Goal: Task Accomplishment & Management: Use online tool/utility

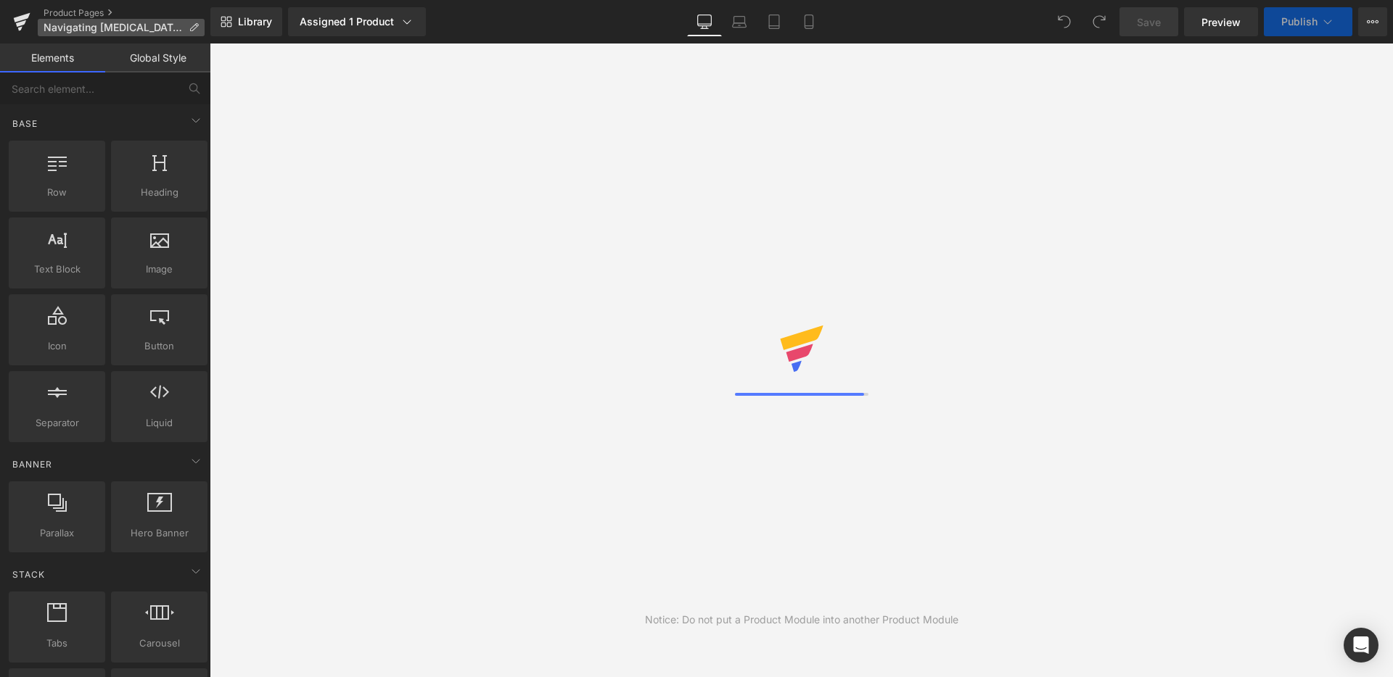
drag, startPoint x: 30, startPoint y: 30, endPoint x: 42, endPoint y: 26, distance: 12.4
click at [30, 30] on link at bounding box center [22, 22] width 44 height 44
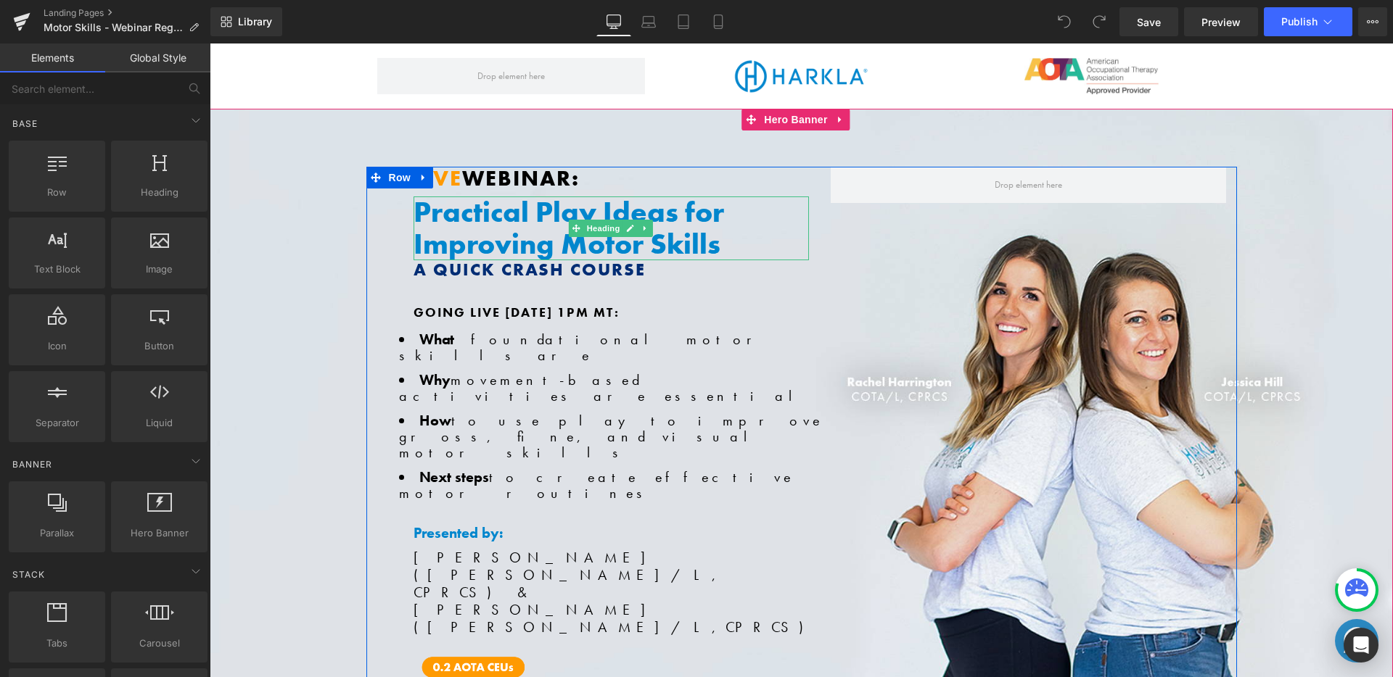
click at [629, 206] on h1 "Practical Play Ideas for Improving Motor Skills" at bounding box center [610, 229] width 395 height 64
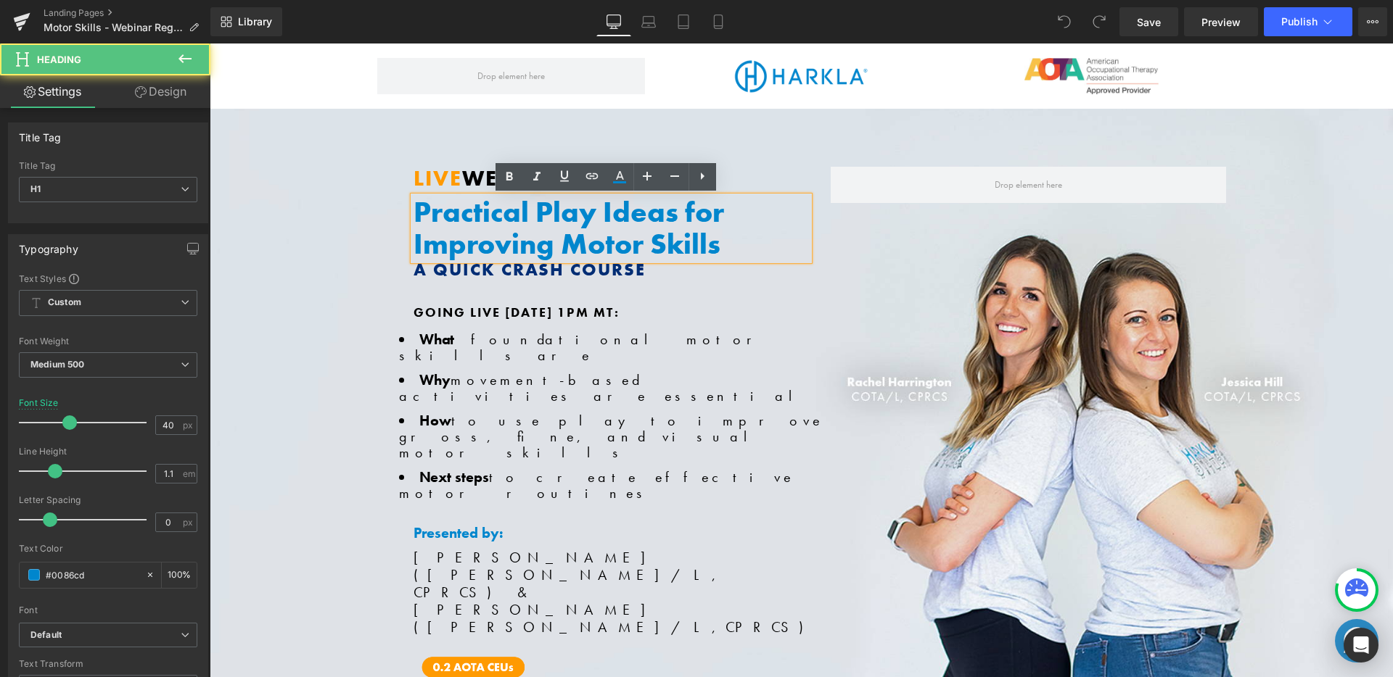
click at [629, 206] on h1 "Practical Play Ideas for Improving Motor Skills" at bounding box center [610, 229] width 395 height 64
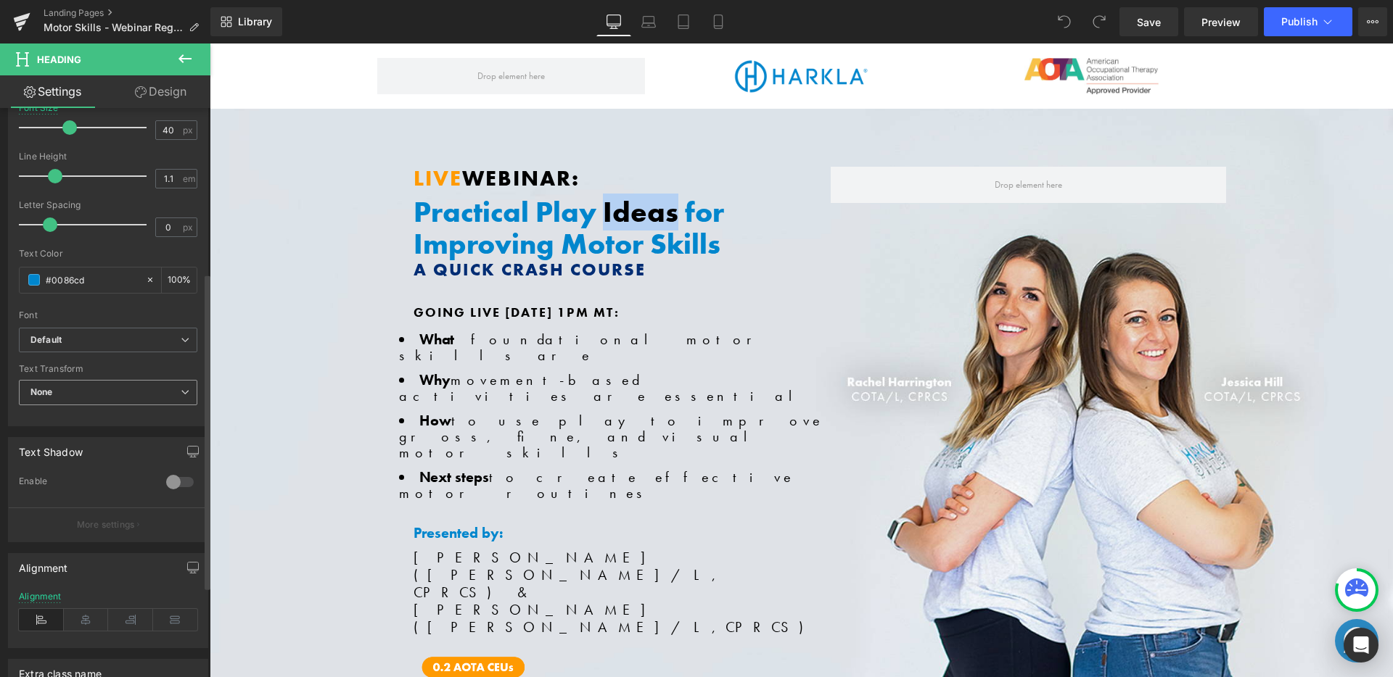
scroll to position [298, 0]
click at [116, 337] on b "Default" at bounding box center [105, 337] width 150 height 12
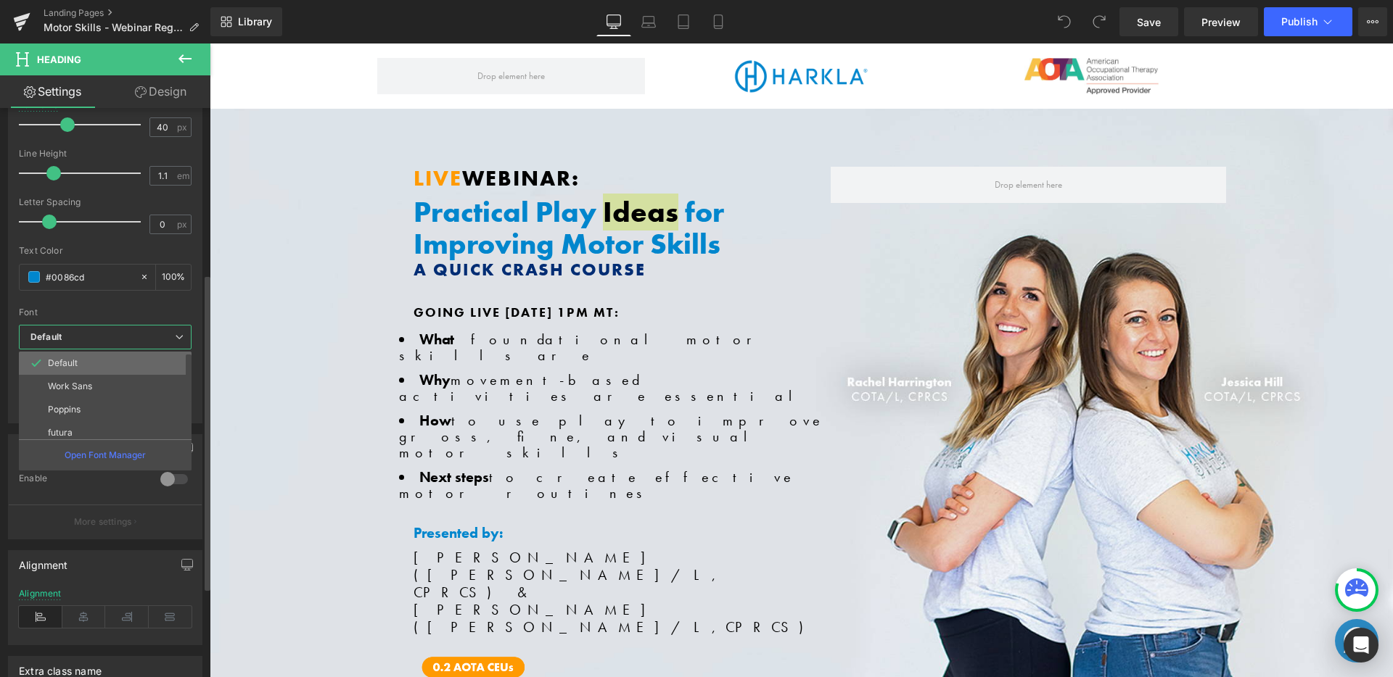
click at [111, 368] on li "Default" at bounding box center [108, 363] width 179 height 23
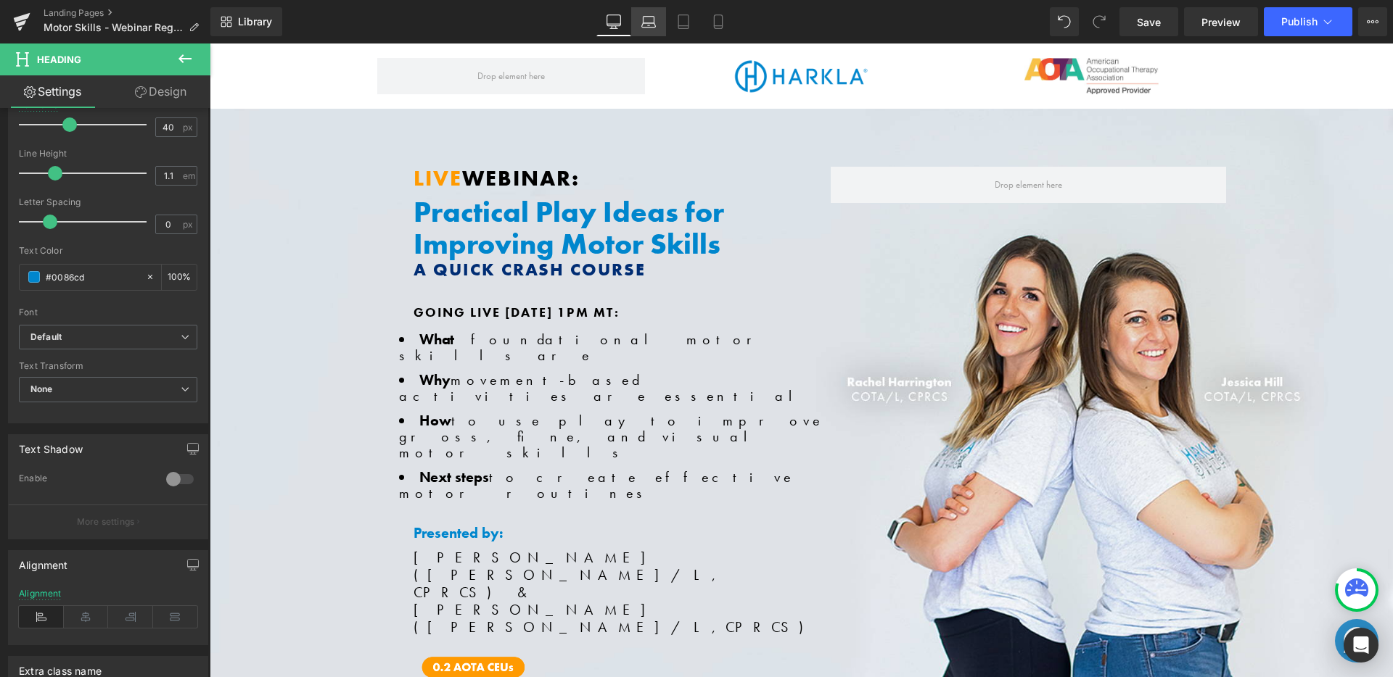
click at [646, 15] on icon at bounding box center [648, 22] width 15 height 15
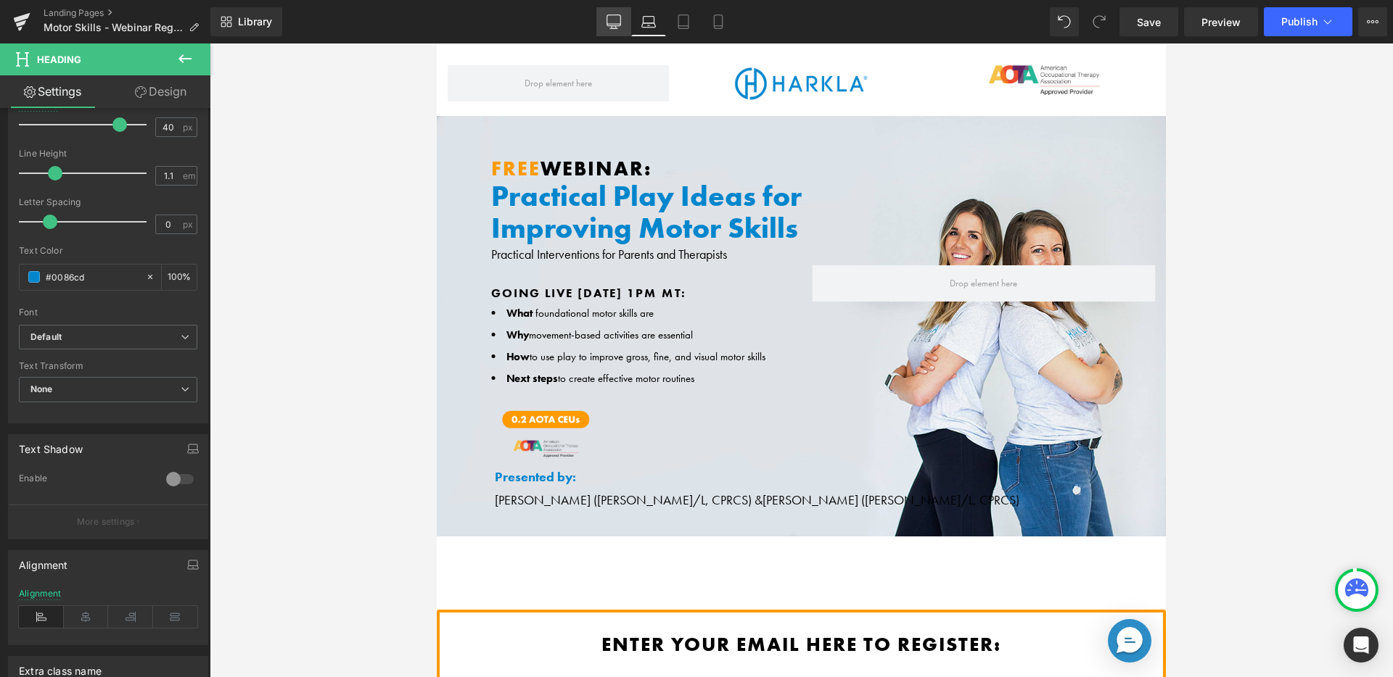
click at [615, 29] on link "Desktop" at bounding box center [613, 21] width 35 height 29
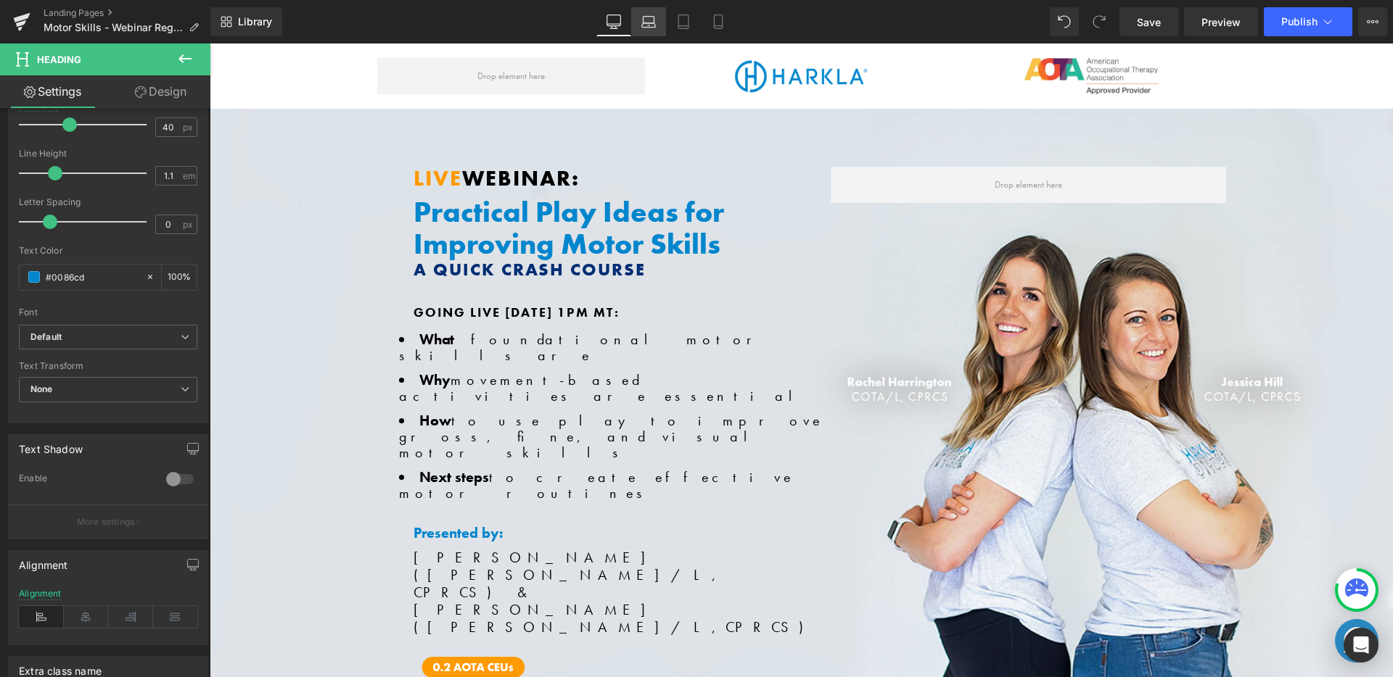
click at [643, 22] on icon at bounding box center [648, 22] width 15 height 15
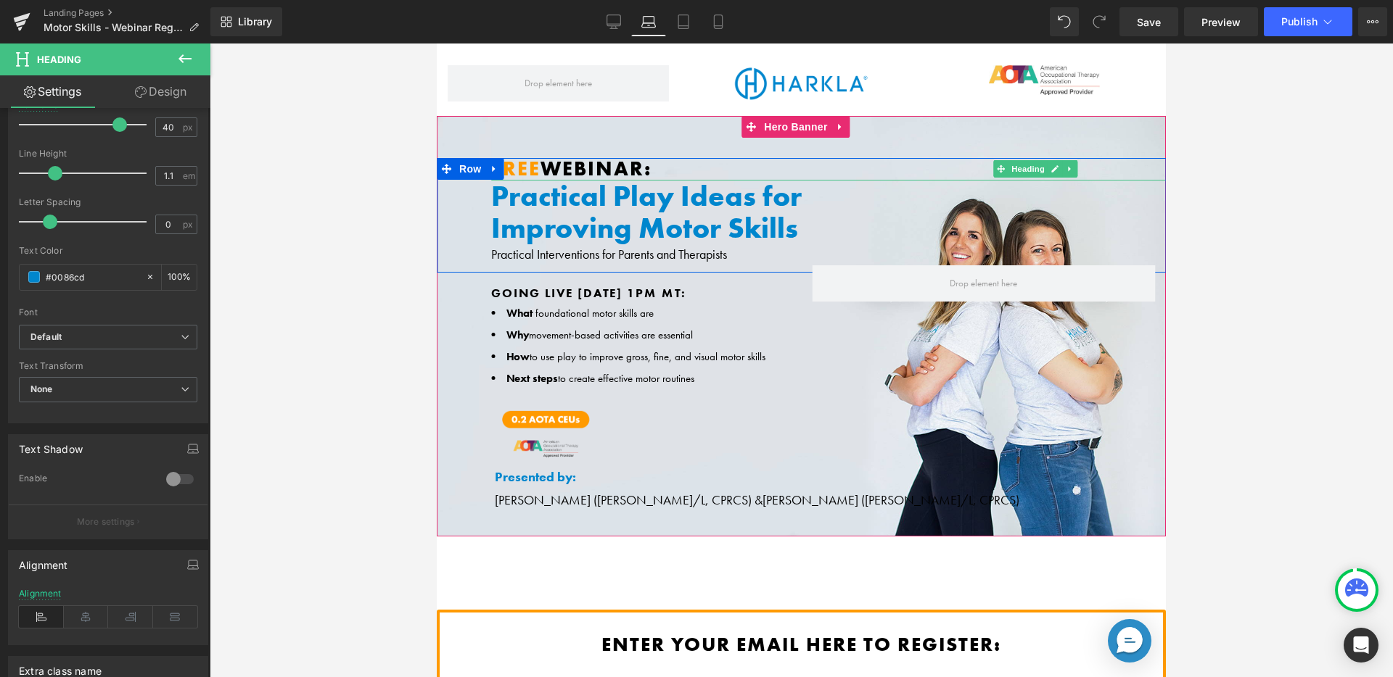
click at [532, 164] on span "Free" at bounding box center [515, 168] width 49 height 25
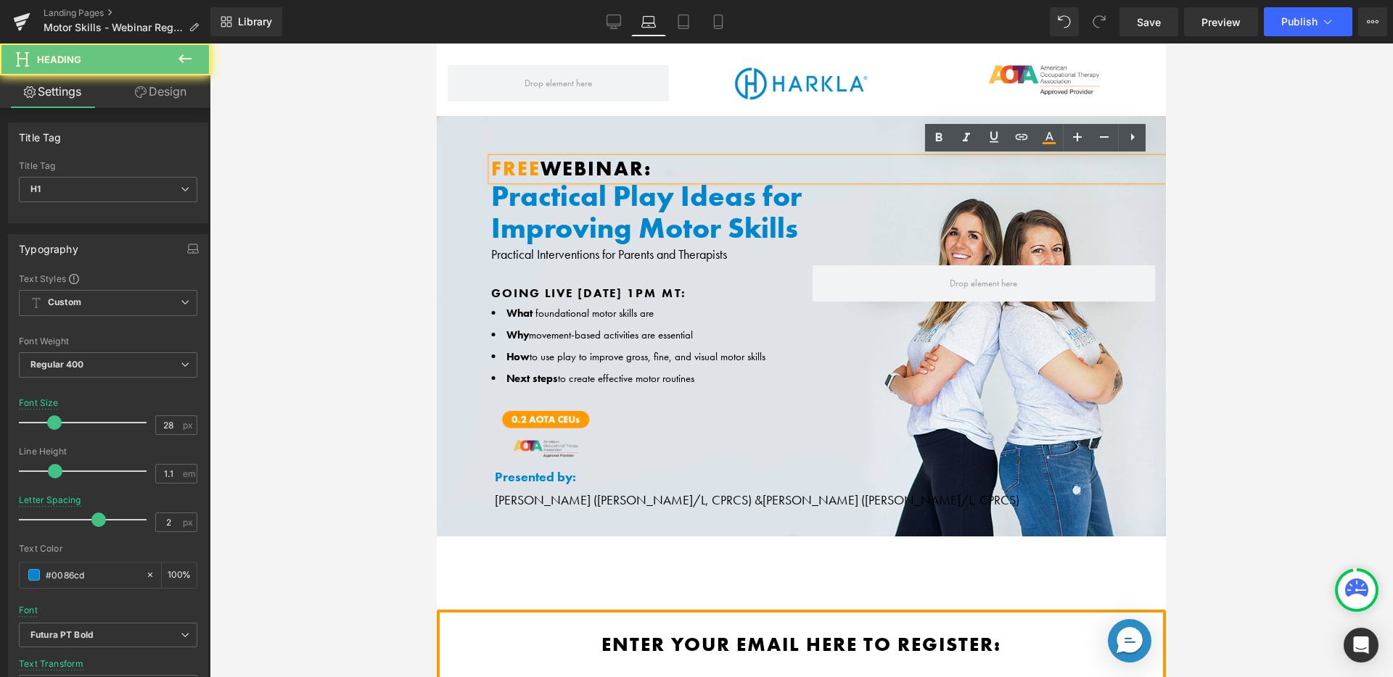
click at [532, 164] on span "Free" at bounding box center [515, 168] width 49 height 25
click at [538, 164] on span "Free" at bounding box center [515, 168] width 49 height 25
drag, startPoint x: 517, startPoint y: 166, endPoint x: 490, endPoint y: 163, distance: 27.7
click at [491, 163] on div "Free Webinar:" at bounding box center [1040, 169] width 1099 height 22
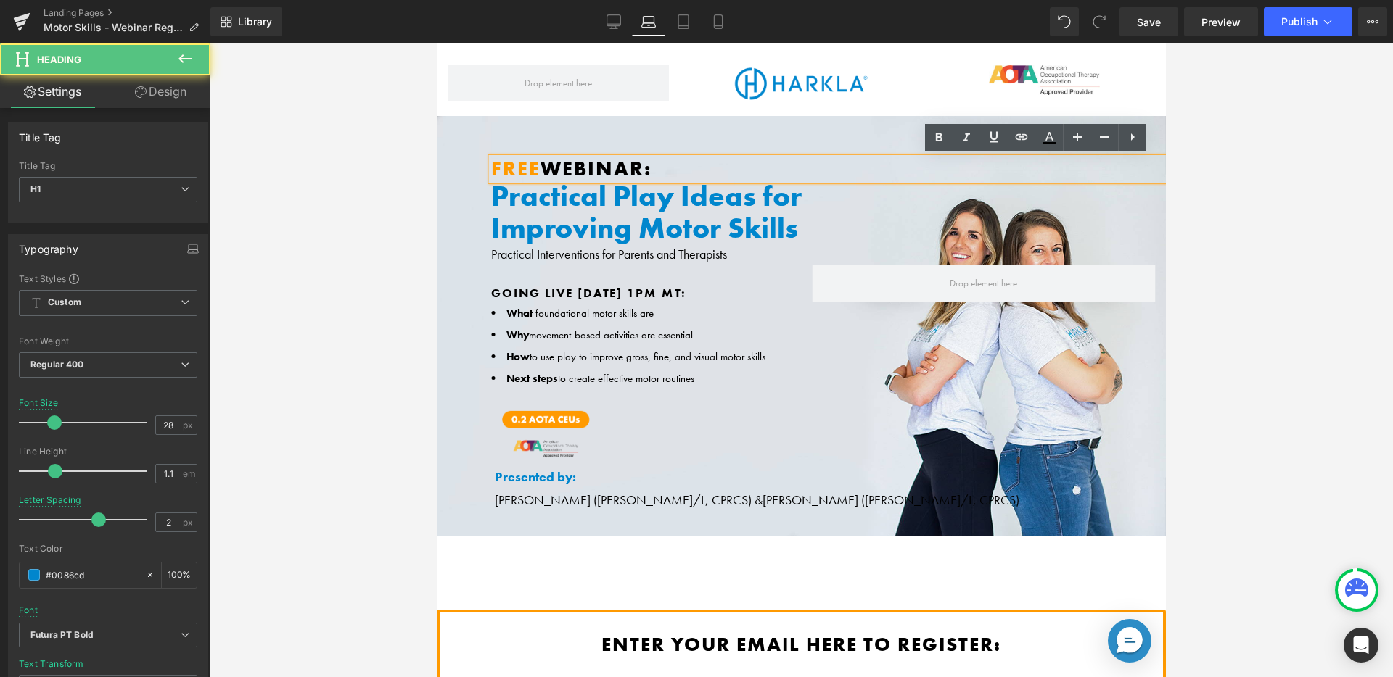
click at [494, 165] on span "Free" at bounding box center [515, 168] width 49 height 25
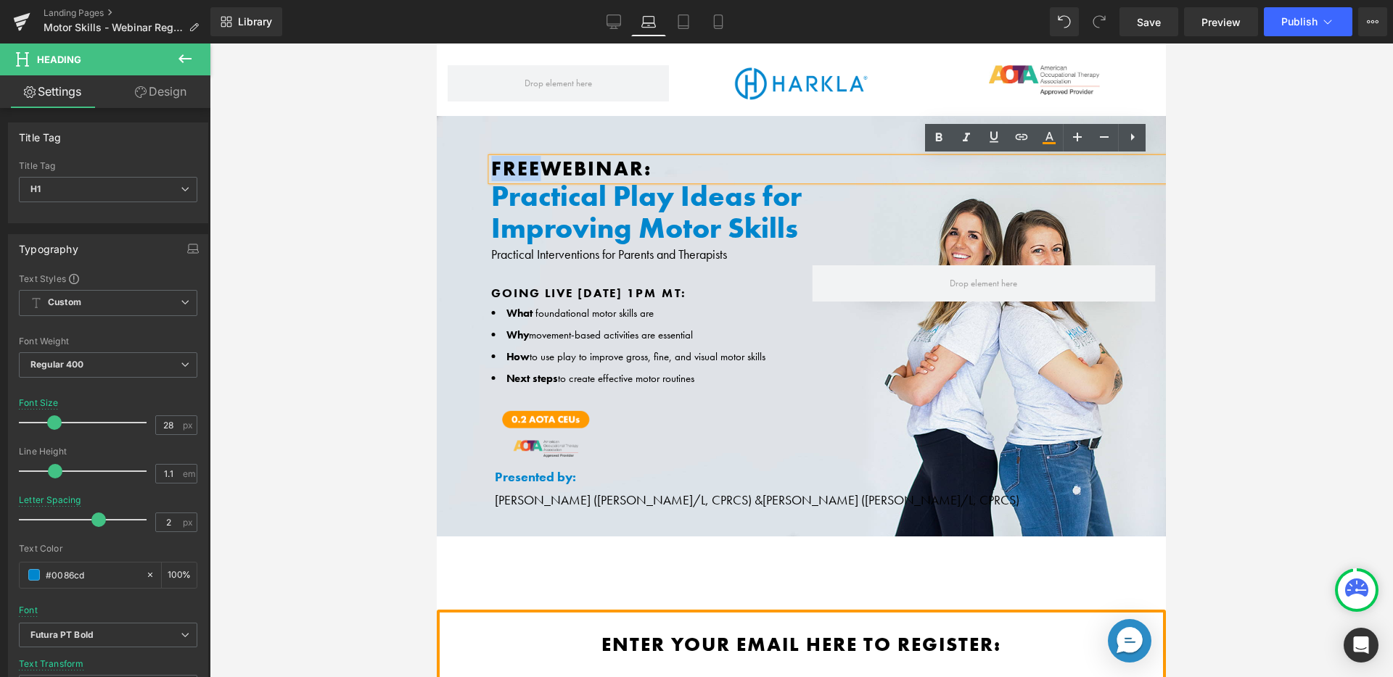
drag, startPoint x: 494, startPoint y: 165, endPoint x: 518, endPoint y: 162, distance: 24.0
click at [518, 162] on span "Free" at bounding box center [515, 168] width 49 height 25
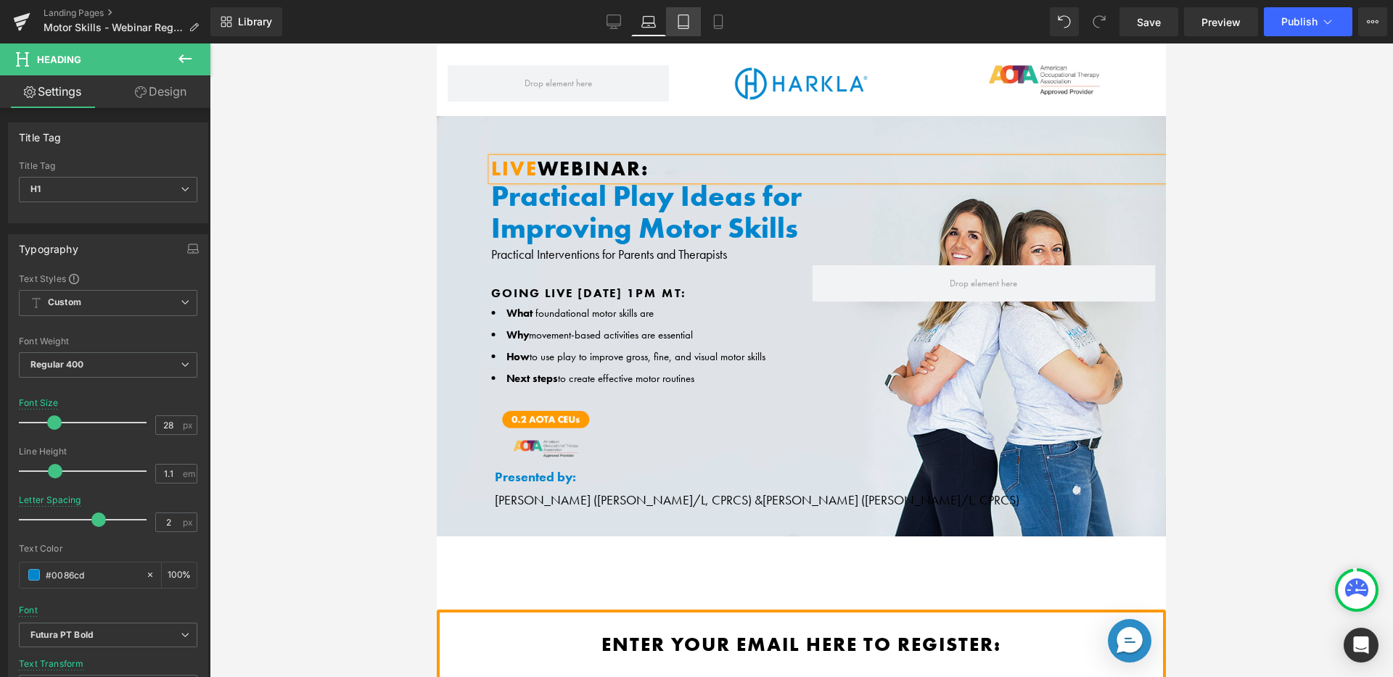
click at [698, 27] on link "Tablet" at bounding box center [683, 21] width 35 height 29
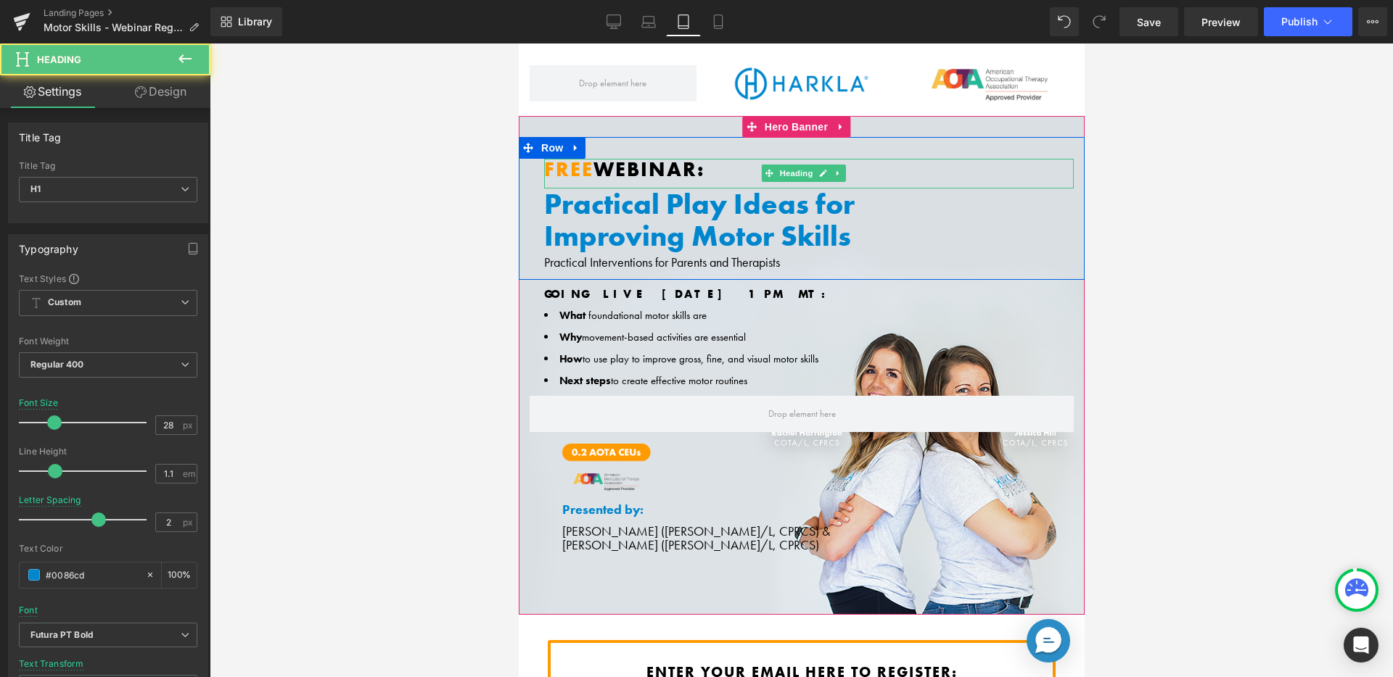
click at [586, 161] on div "Free Webinar: Heading" at bounding box center [807, 174] width 529 height 30
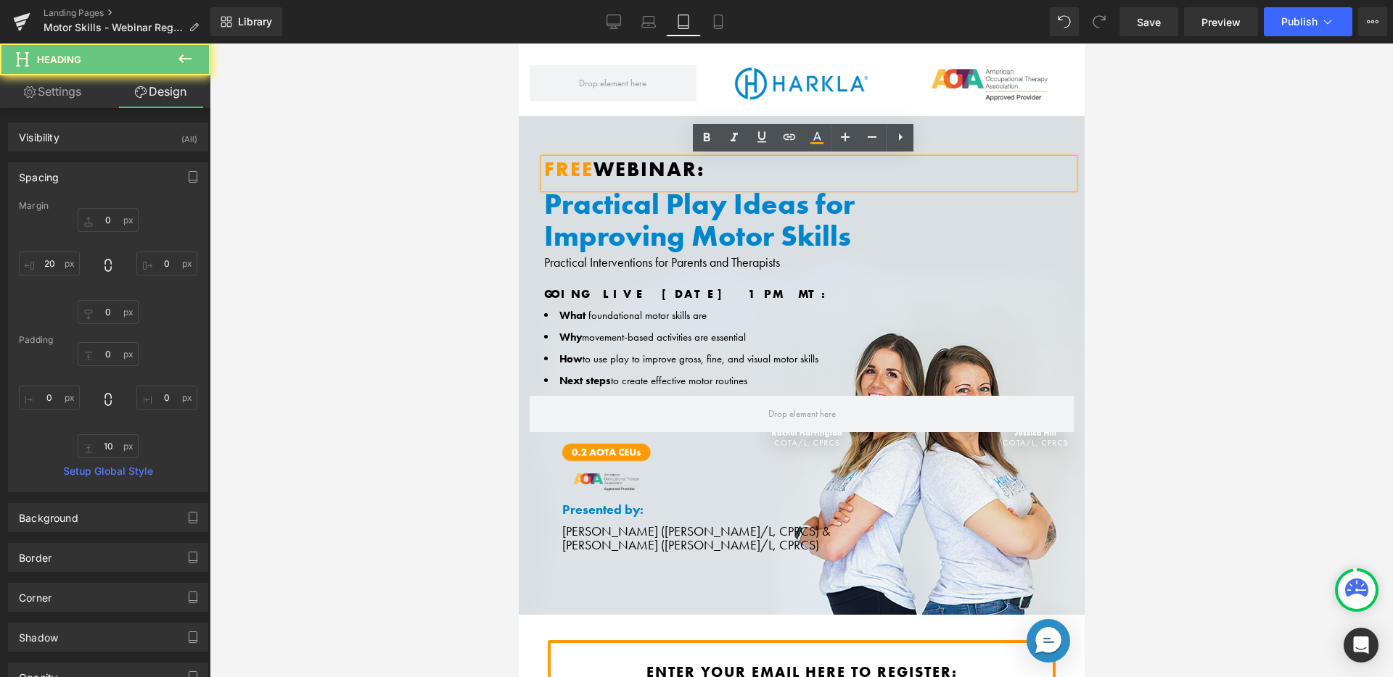
click at [588, 167] on span "Free" at bounding box center [567, 169] width 49 height 25
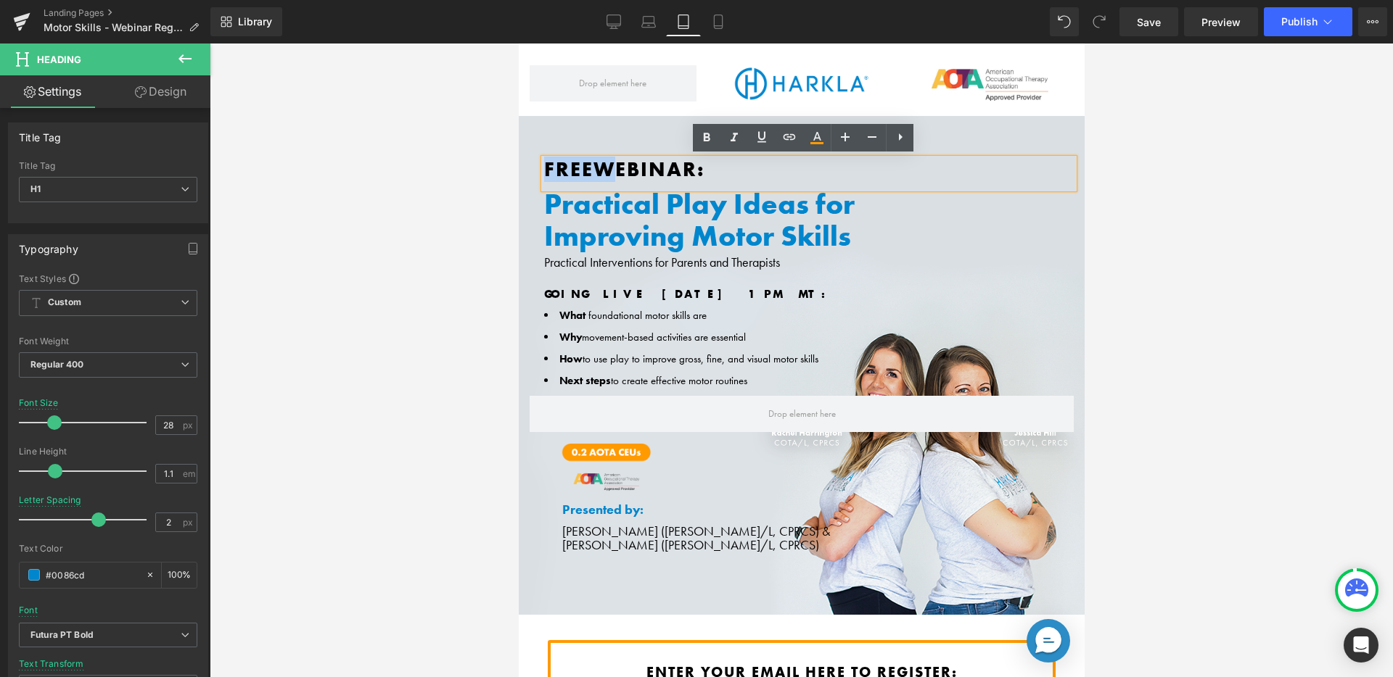
drag, startPoint x: 560, startPoint y: 168, endPoint x: 545, endPoint y: 167, distance: 14.5
click at [545, 167] on span "Free" at bounding box center [567, 169] width 49 height 25
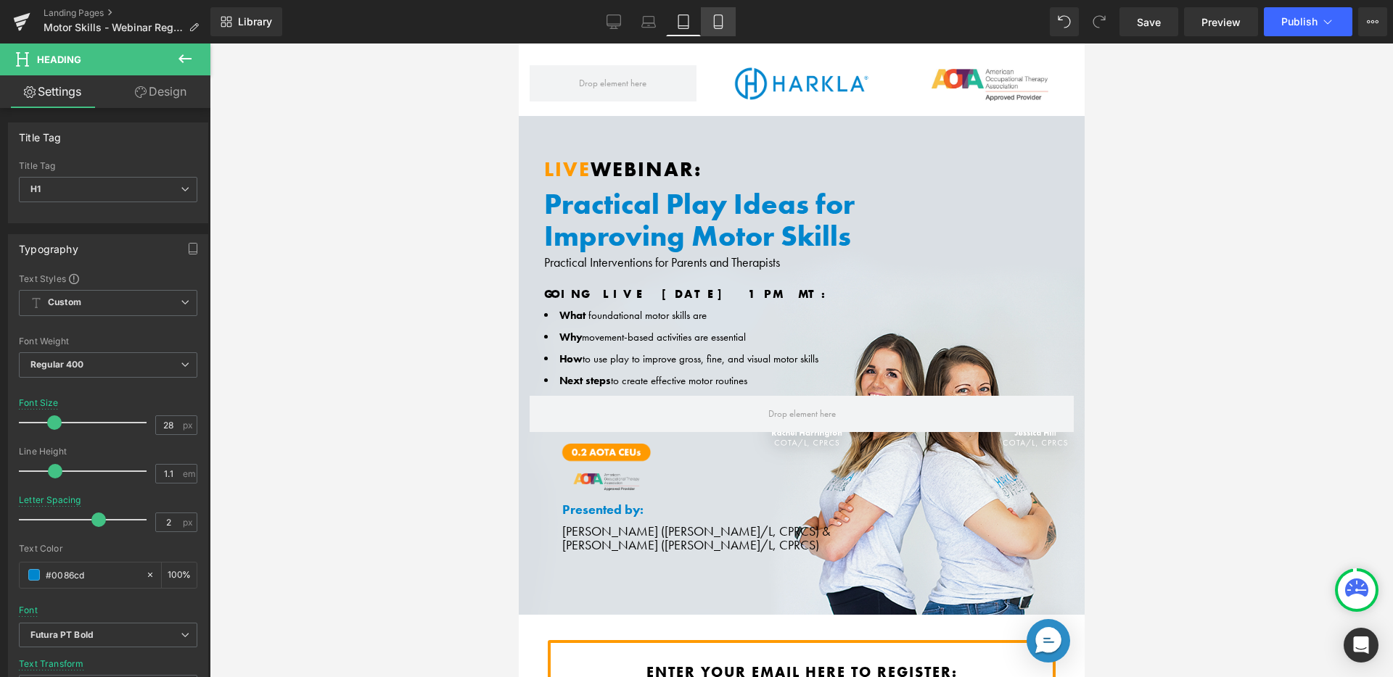
click at [719, 12] on link "Mobile" at bounding box center [718, 21] width 35 height 29
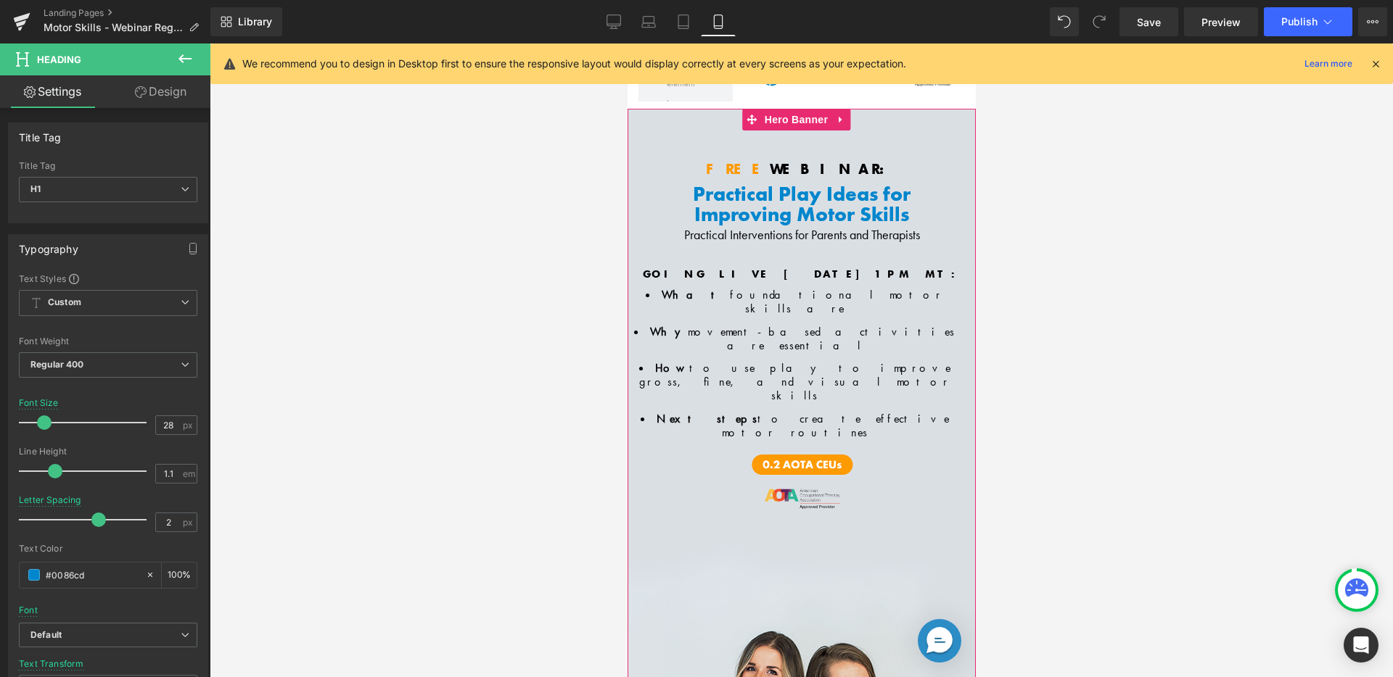
click at [759, 162] on div "Free Webinar: Heading" at bounding box center [801, 169] width 312 height 16
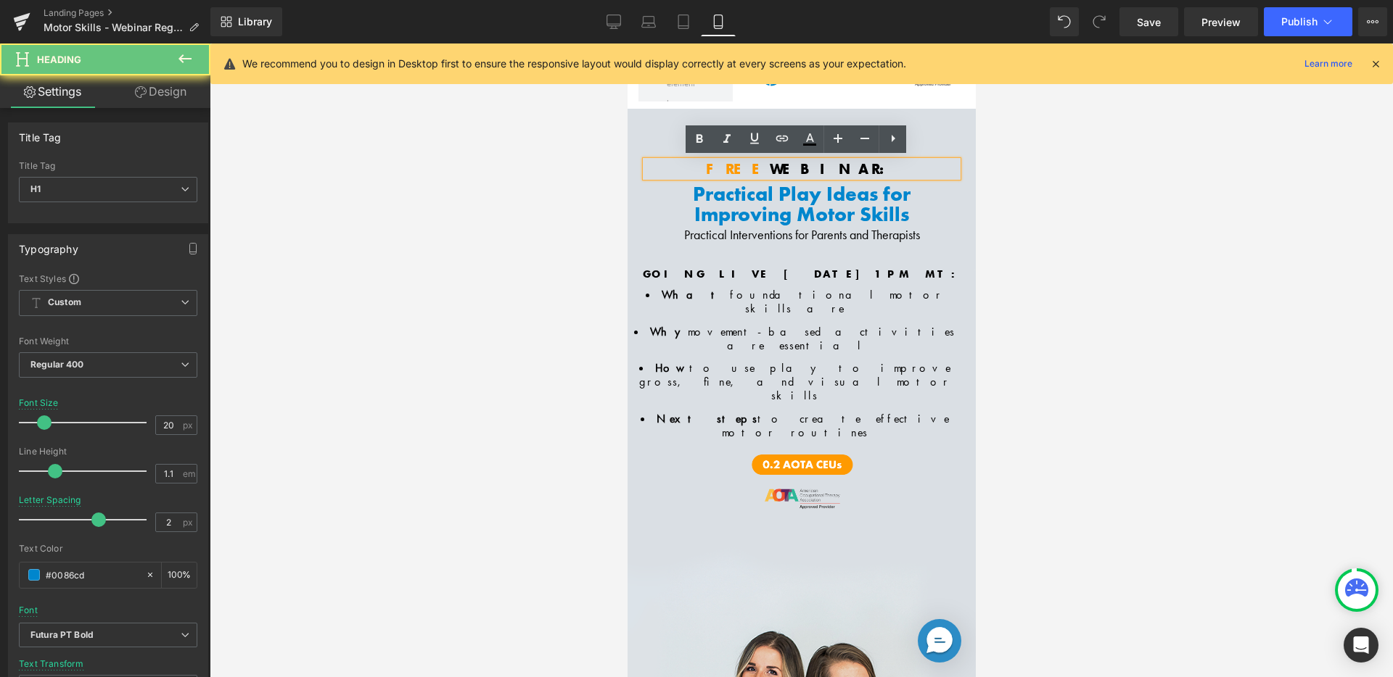
click at [766, 165] on span "Free" at bounding box center [737, 169] width 64 height 19
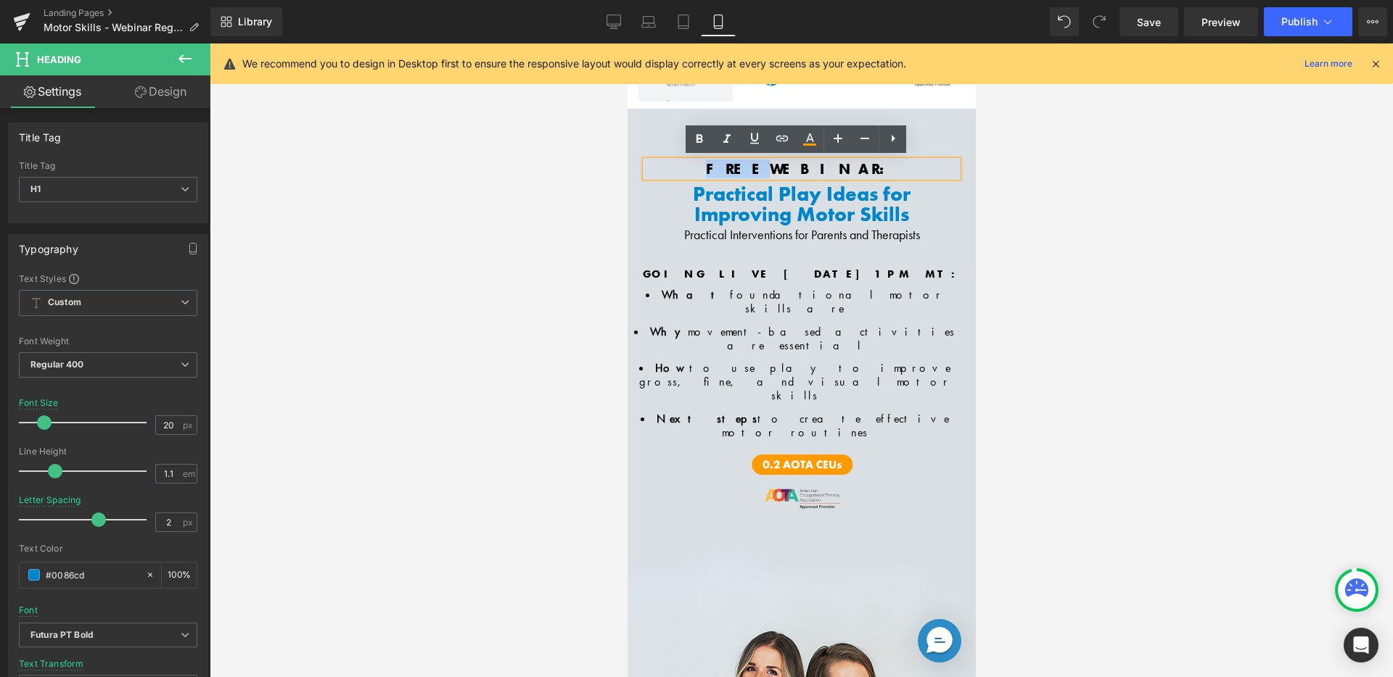
drag, startPoint x: 768, startPoint y: 165, endPoint x: 1353, endPoint y: 196, distance: 585.5
click at [735, 165] on span "Free" at bounding box center [737, 169] width 64 height 19
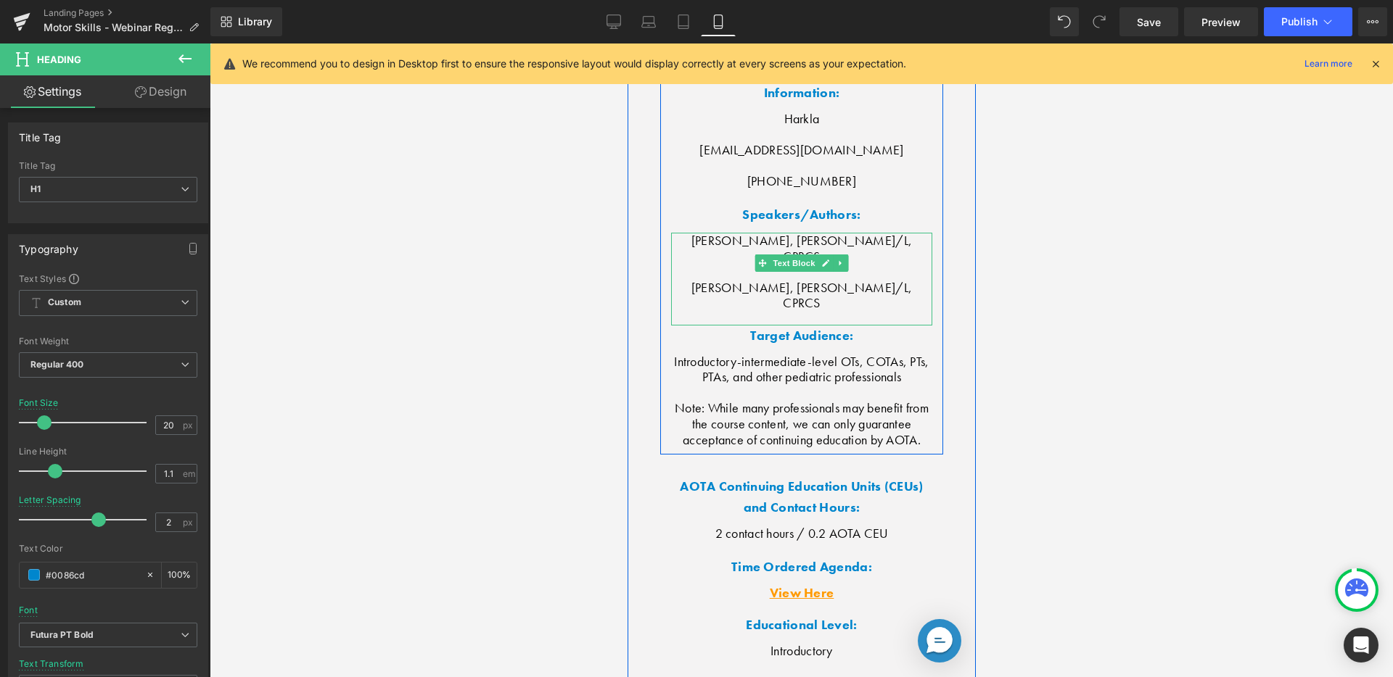
scroll to position [4895, 0]
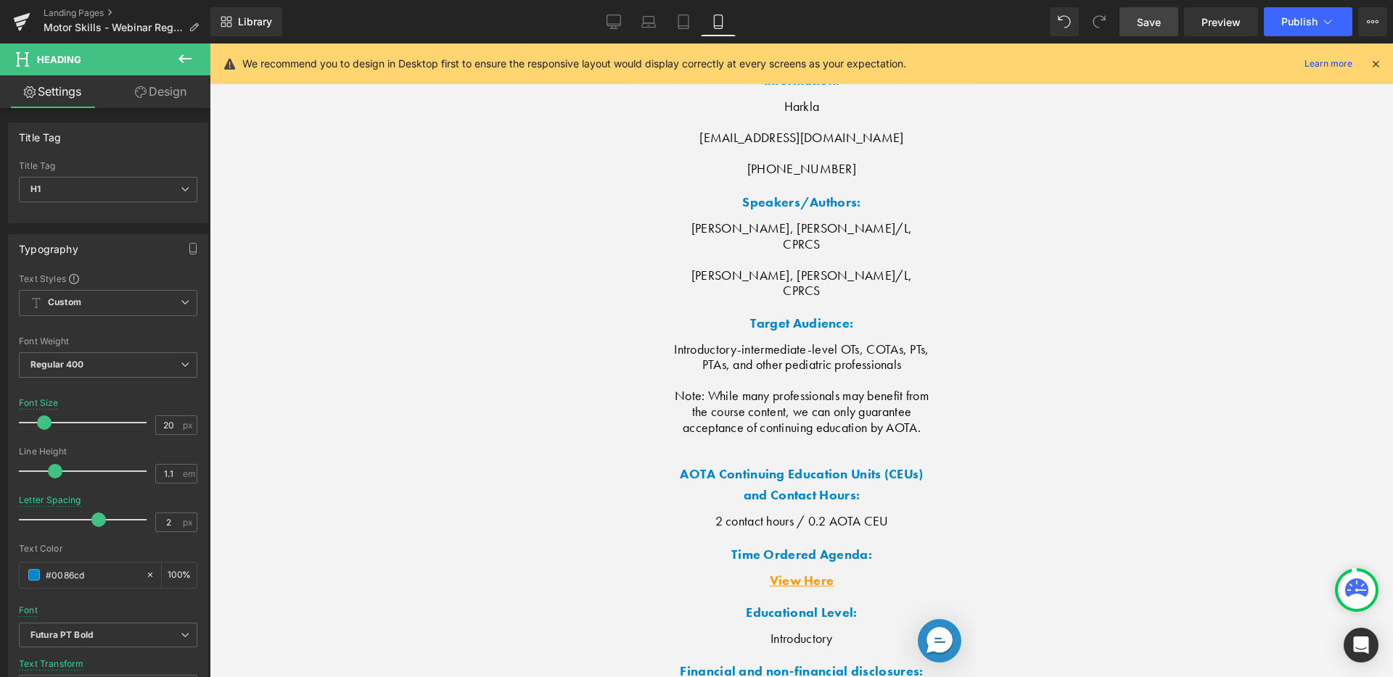
click at [1159, 28] on span "Save" at bounding box center [1149, 22] width 24 height 15
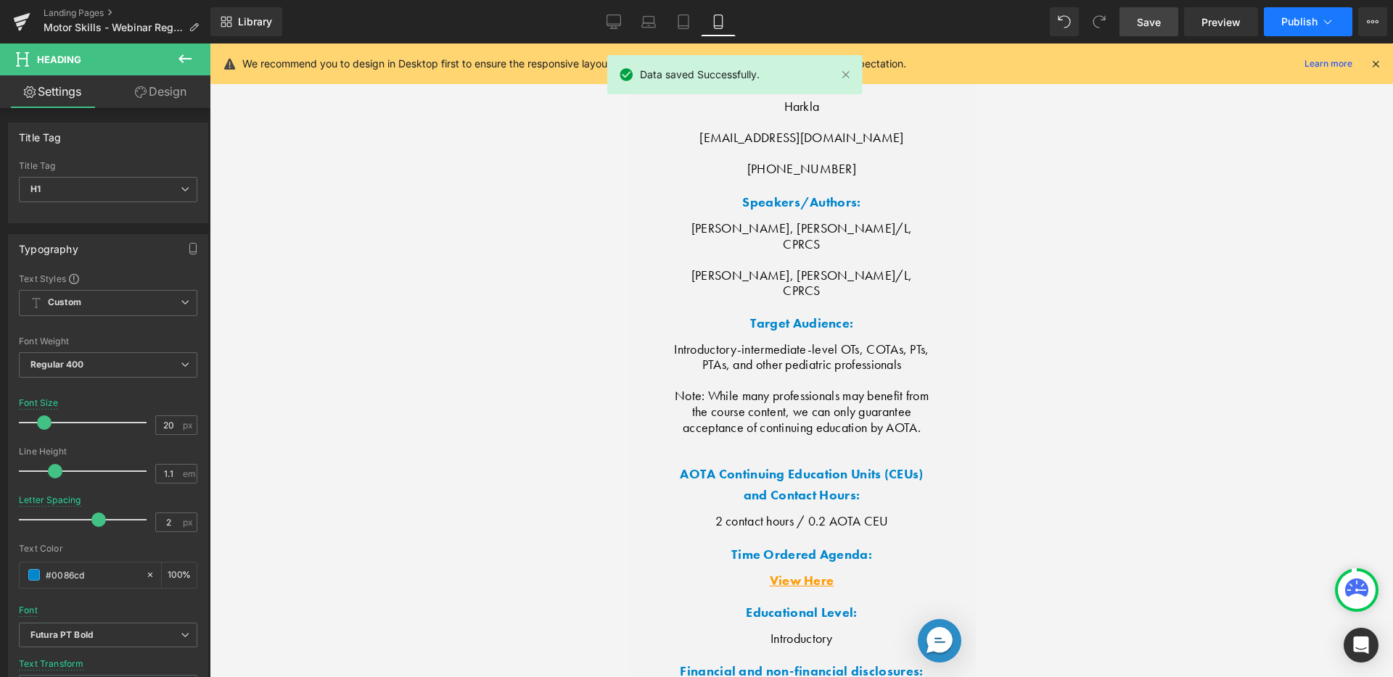
click at [1280, 17] on button "Publish" at bounding box center [1308, 21] width 88 height 29
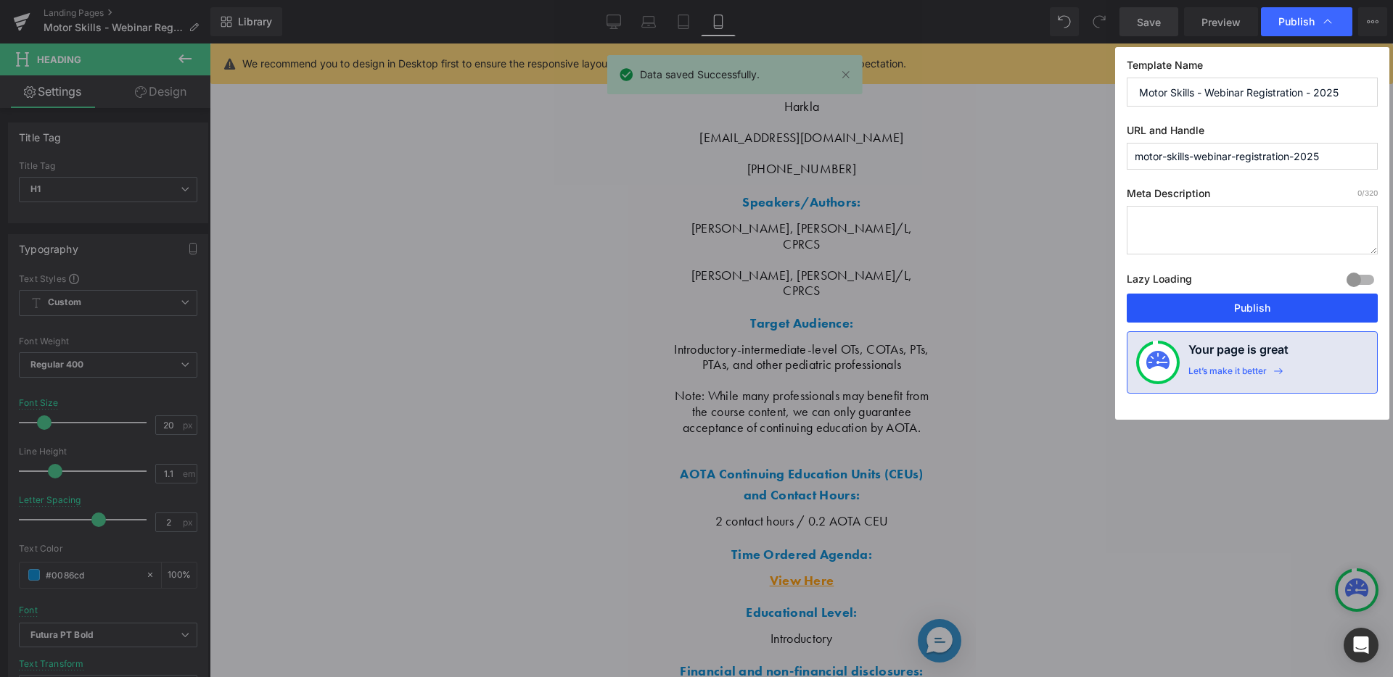
click at [1192, 295] on button "Publish" at bounding box center [1251, 308] width 251 height 29
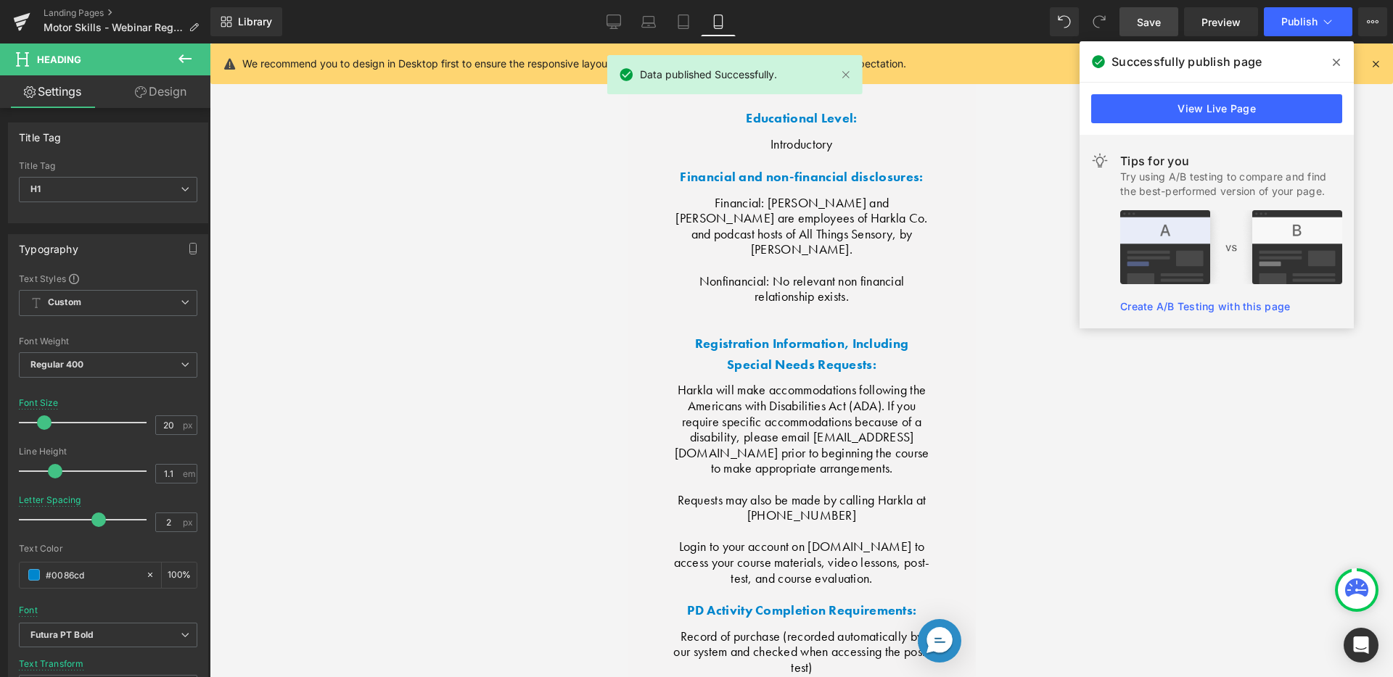
scroll to position [5426, 0]
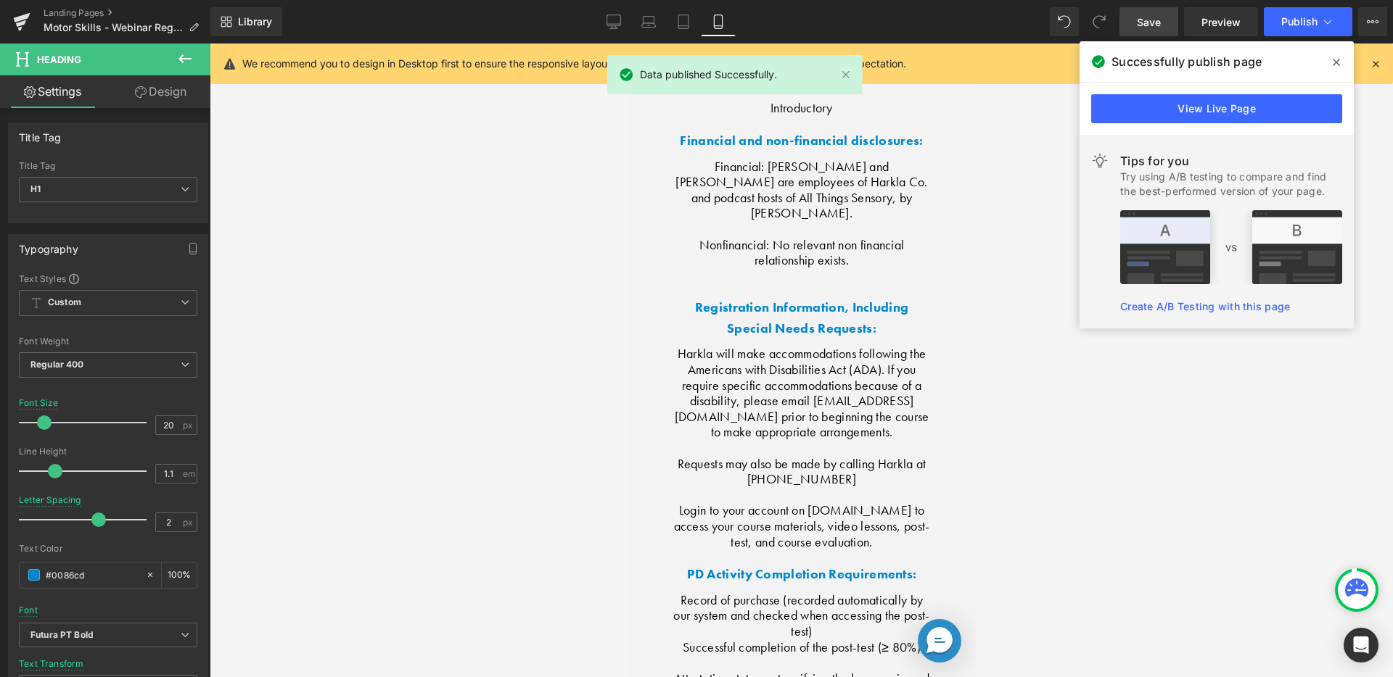
click at [1335, 62] on icon at bounding box center [1335, 62] width 7 height 7
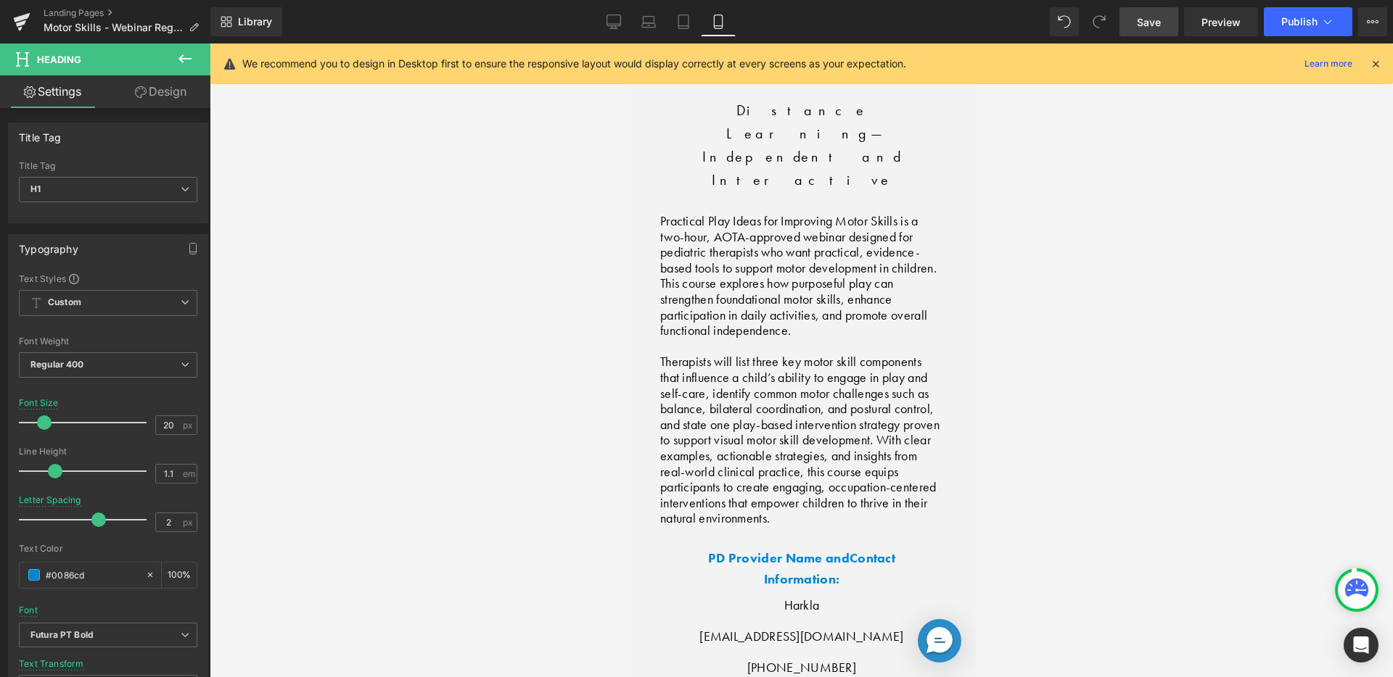
scroll to position [4319, 0]
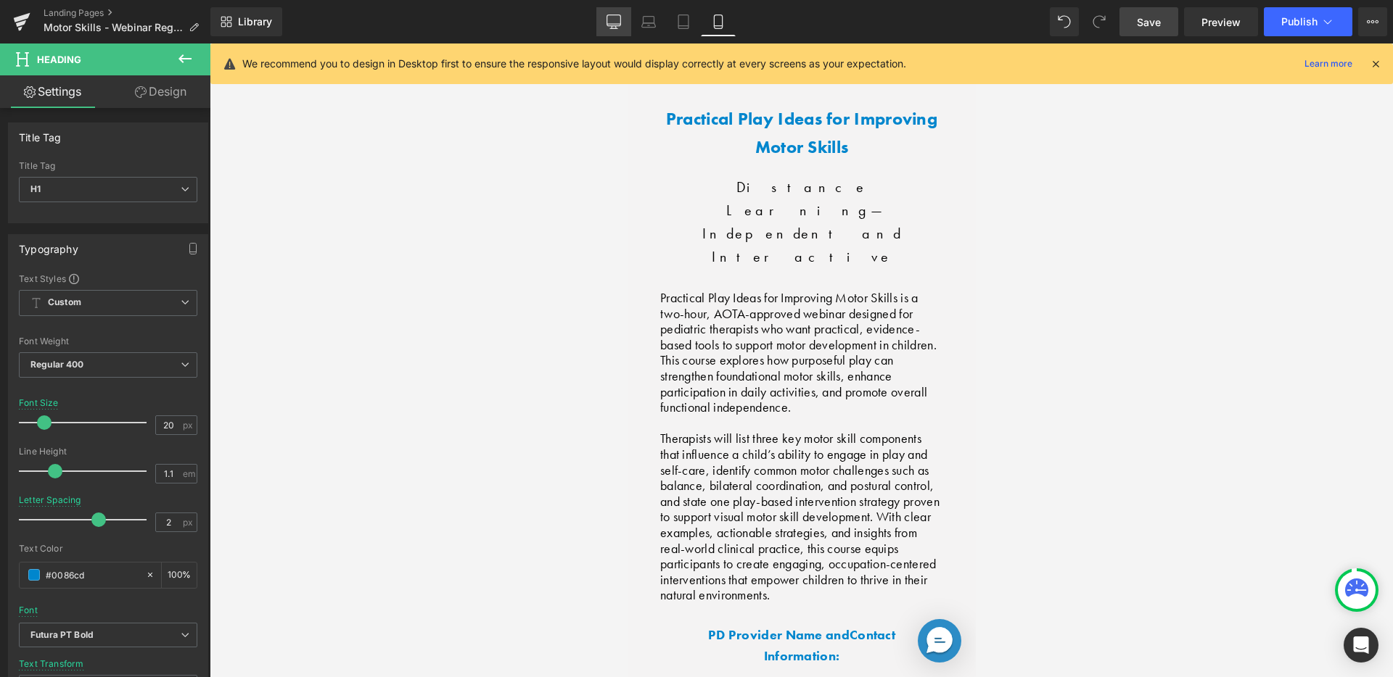
click at [625, 17] on link "Desktop" at bounding box center [613, 21] width 35 height 29
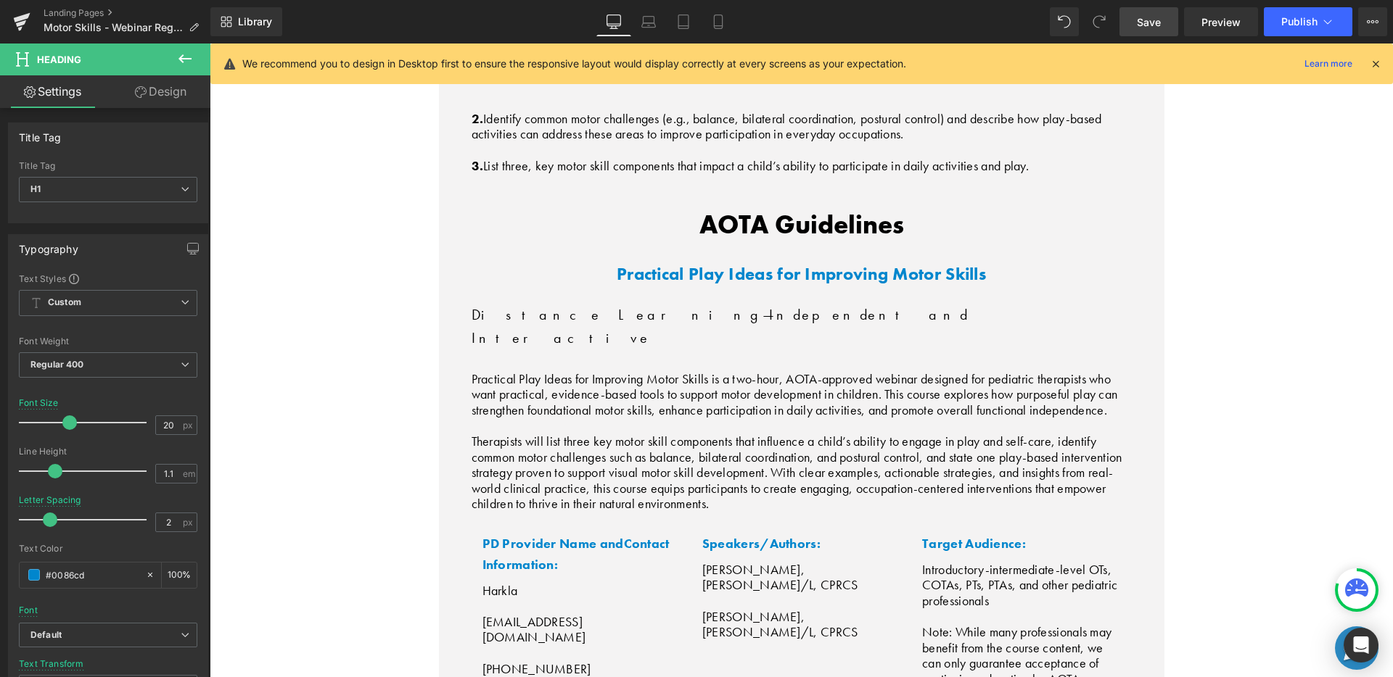
scroll to position [0, 0]
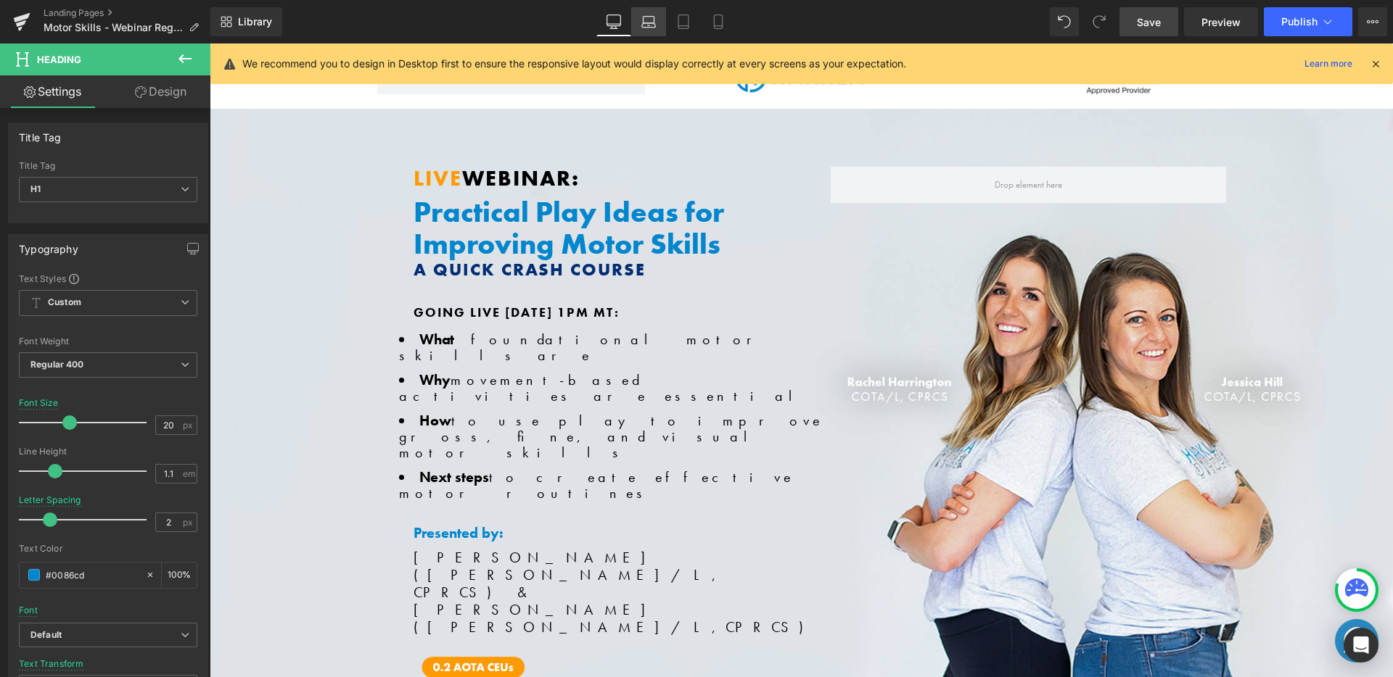
click at [656, 27] on icon at bounding box center [648, 22] width 15 height 15
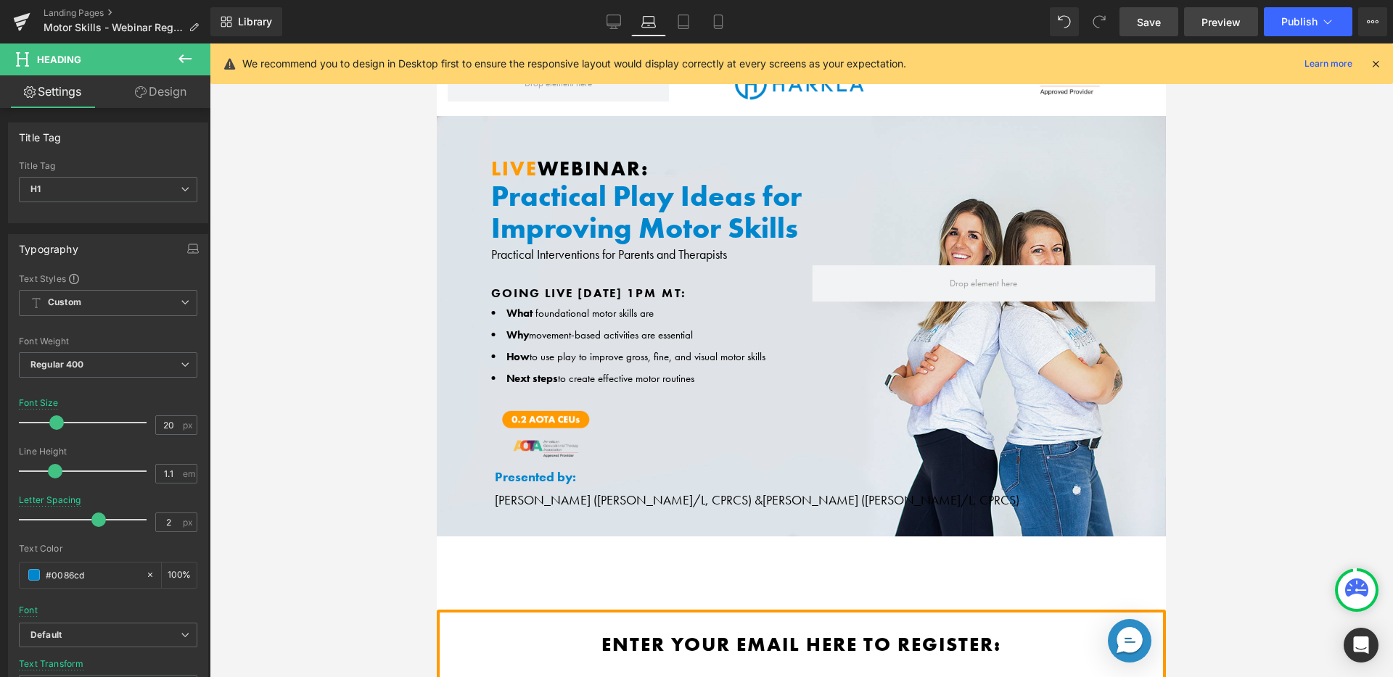
click at [1206, 15] on span "Preview" at bounding box center [1220, 22] width 39 height 15
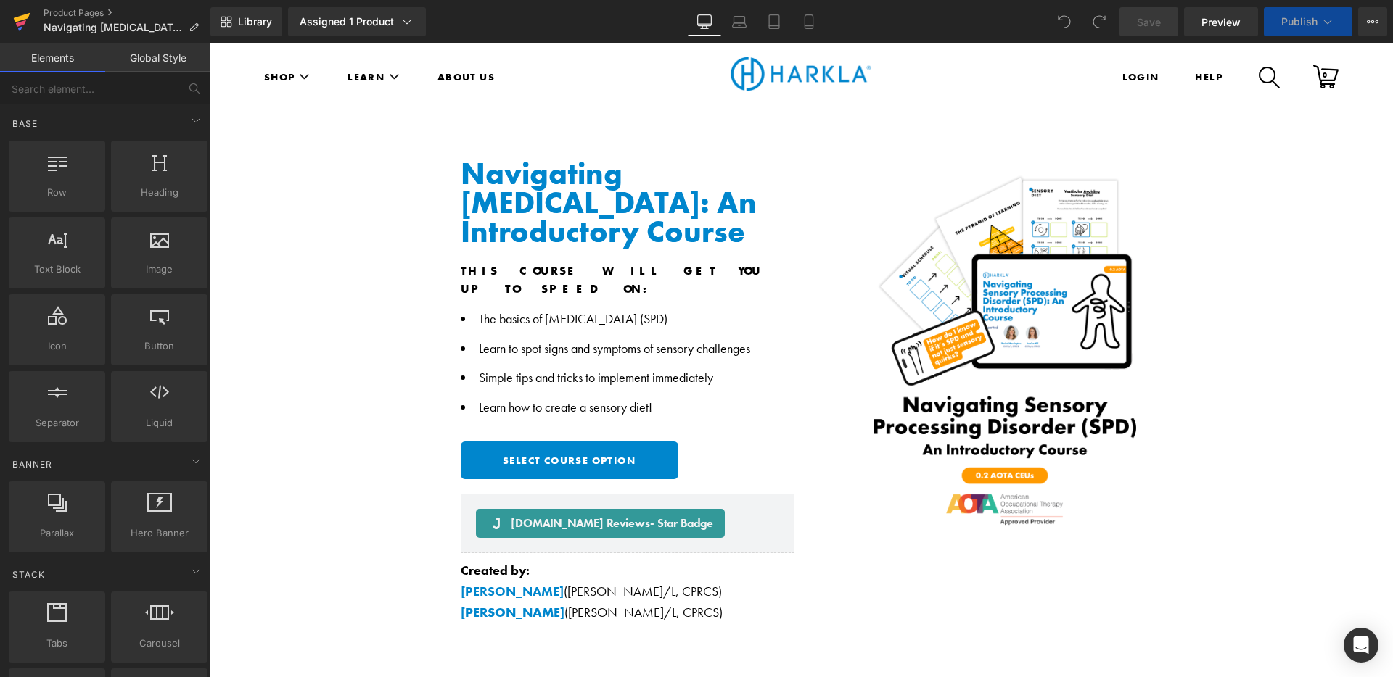
click at [32, 15] on link at bounding box center [22, 22] width 44 height 44
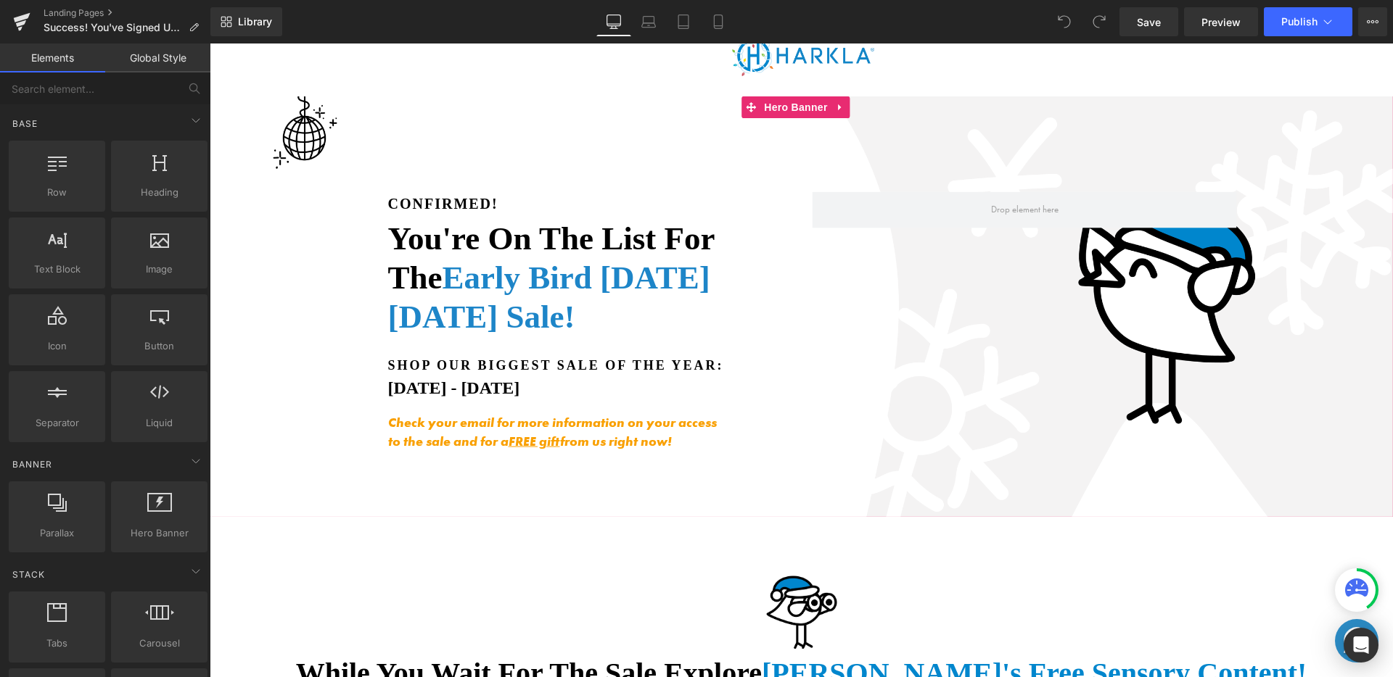
scroll to position [33, 0]
